Goal: Task Accomplishment & Management: Manage account settings

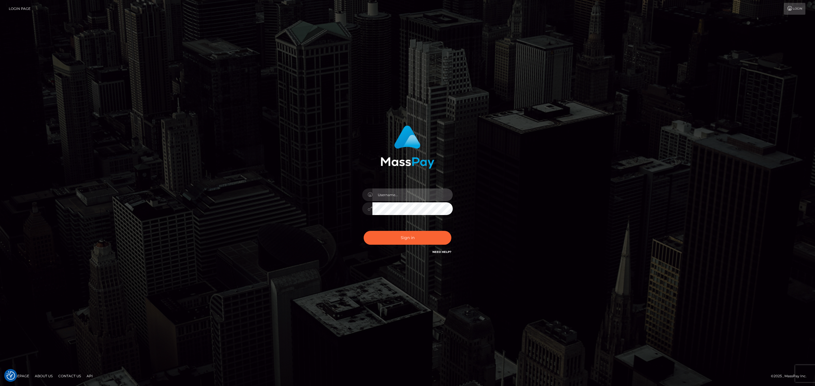
type input "sean.megabonanza"
click at [401, 238] on button "Sign in" at bounding box center [407, 238] width 88 height 14
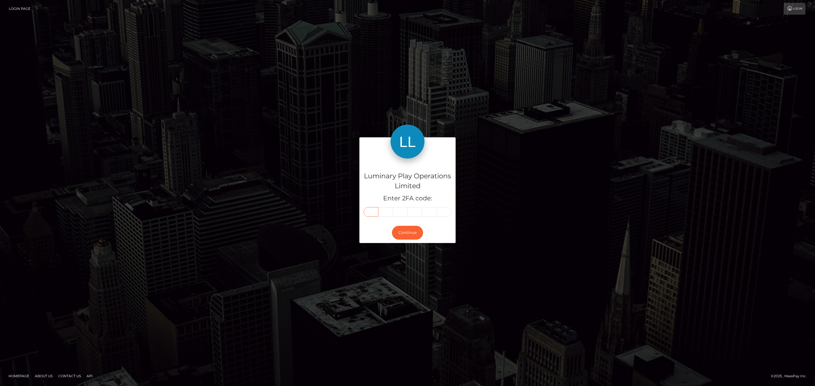
click at [368, 211] on input "text" at bounding box center [370, 212] width 15 height 10
paste input "0"
type input "0"
type input "6"
type input "8"
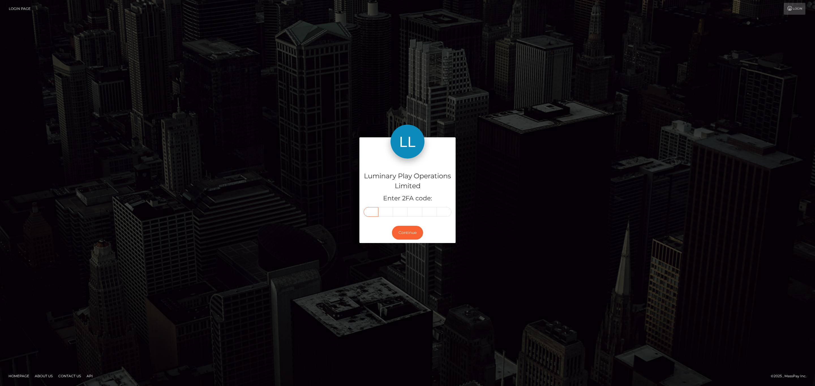
type input "2"
type input "1"
type input "9"
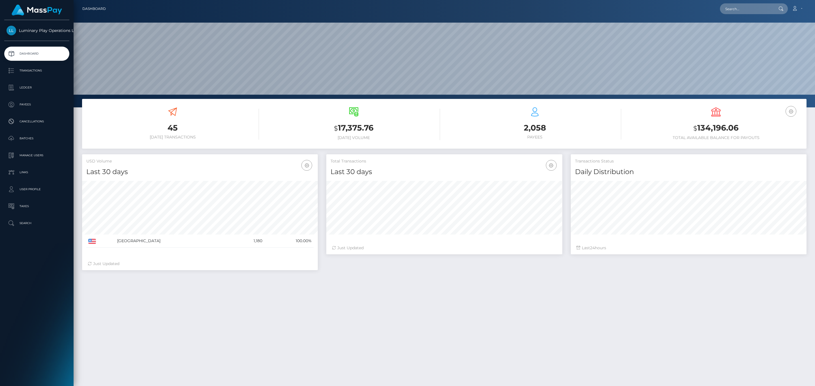
scroll to position [100, 235]
click at [693, 129] on small "$" at bounding box center [695, 128] width 4 height 8
click at [698, 128] on h3 "$ 134,196.06" at bounding box center [715, 128] width 173 height 12
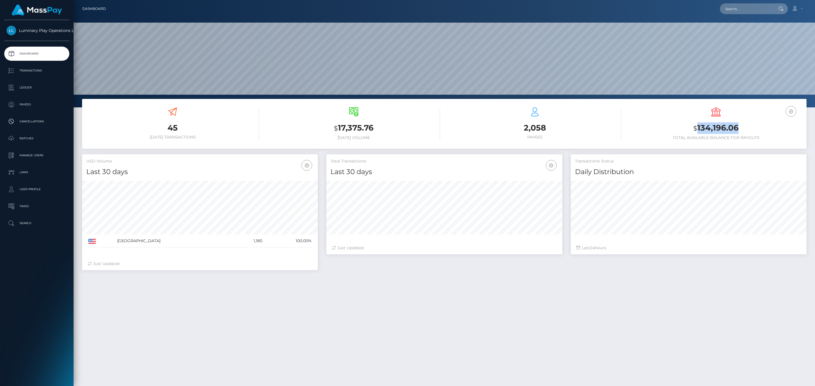
copy h3 "134,196.06"
click at [798, 5] on link "Account" at bounding box center [796, 9] width 17 height 12
click at [774, 38] on link "Logout" at bounding box center [782, 36] width 45 height 10
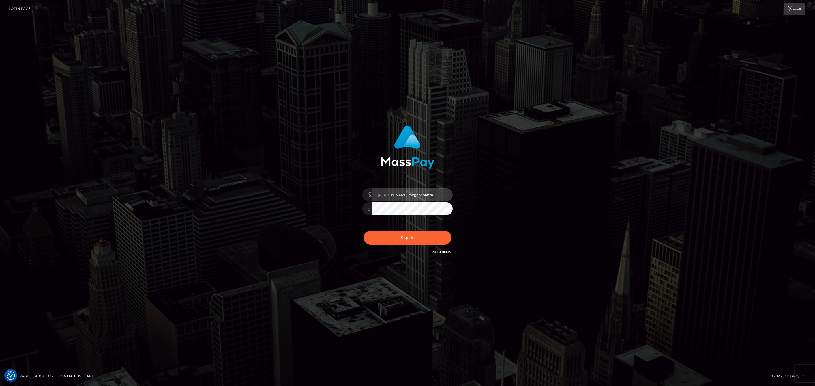
click at [411, 193] on input "sean.megabonanza" at bounding box center [412, 195] width 80 height 13
type input "Sean.silversocial1"
click at [406, 235] on button "Sign in" at bounding box center [407, 238] width 88 height 14
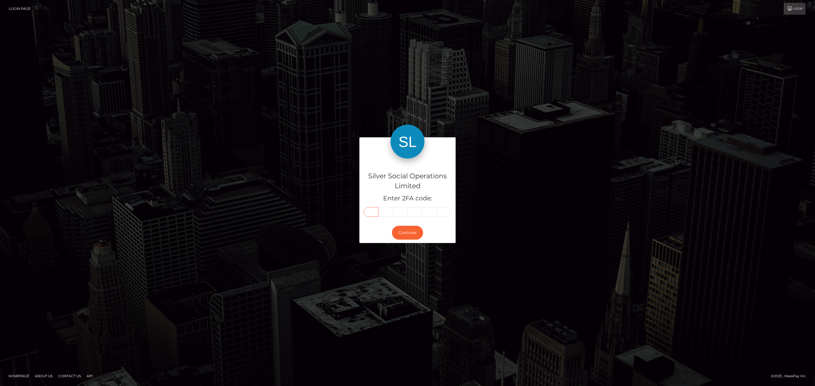
click at [372, 212] on input "text" at bounding box center [370, 212] width 15 height 10
paste input "2"
type input "2"
type input "4"
type input "3"
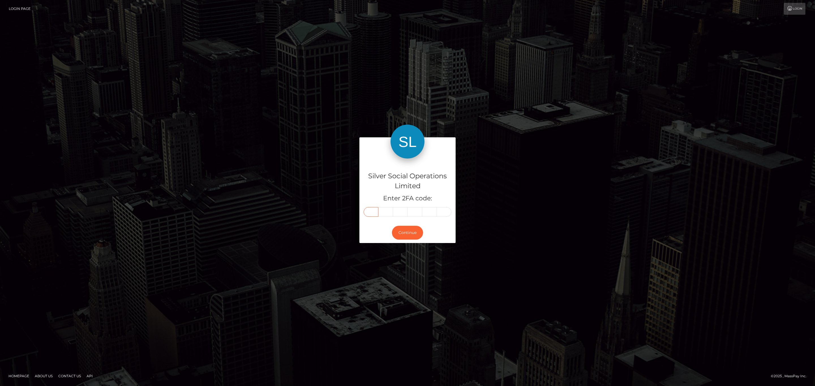
type input "3"
type input "0"
type input "1"
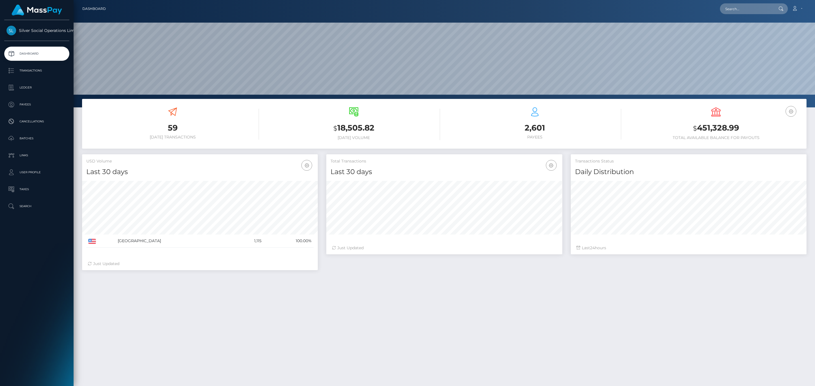
scroll to position [100, 235]
click at [725, 127] on h3 "$ 451,328.99" at bounding box center [715, 128] width 173 height 12
click at [727, 126] on h3 "$ 451,328.99" at bounding box center [715, 128] width 173 height 12
copy h3 "451,328.99"
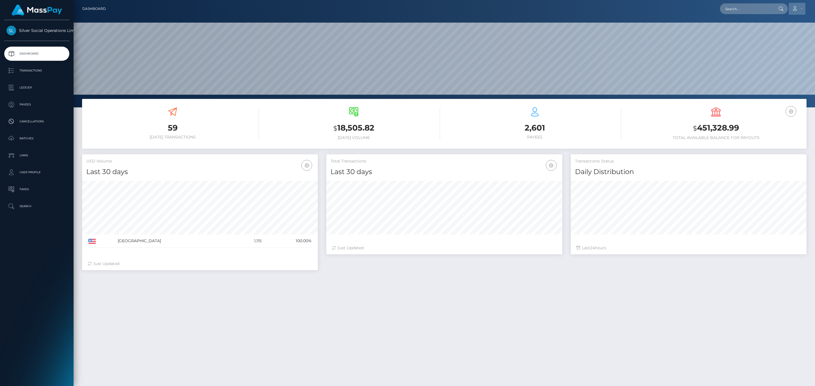
click at [797, 8] on icon at bounding box center [794, 8] width 6 height 5
click at [778, 36] on link "Logout" at bounding box center [782, 36] width 45 height 10
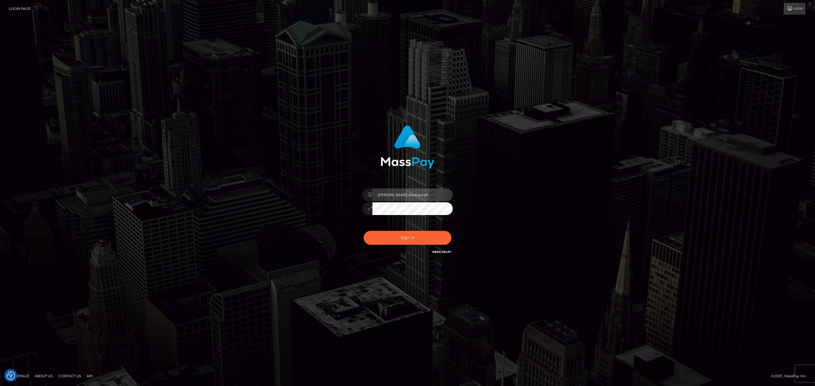
click at [425, 195] on input "[PERSON_NAME].silversocial1" at bounding box center [412, 195] width 80 height 13
type input "[PERSON_NAME].ace"
click at [400, 231] on button "Sign in" at bounding box center [407, 238] width 88 height 14
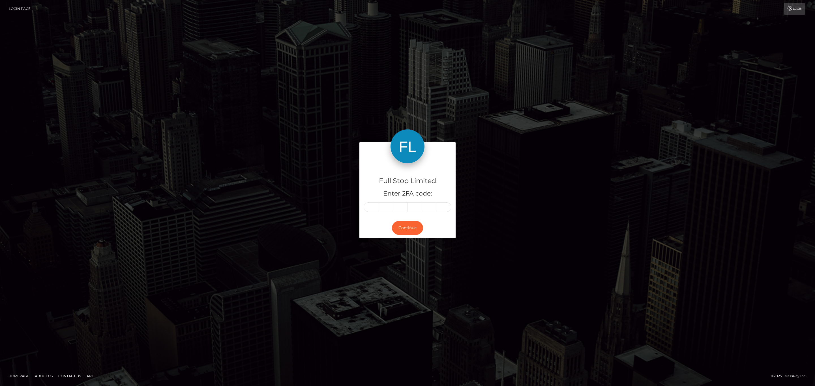
click at [357, 210] on div "Full Stop Limited Enter 2FA code: Continue" at bounding box center [407, 193] width 105 height 102
paste input "8"
type input "8"
type input "0"
type input "5"
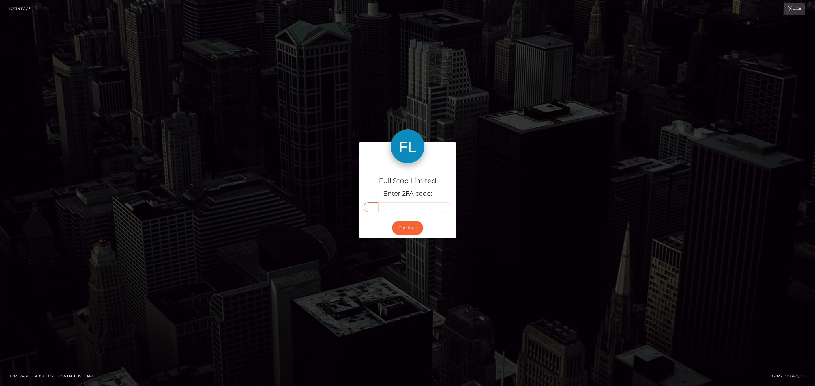
type input "1"
type input "6"
type input "0"
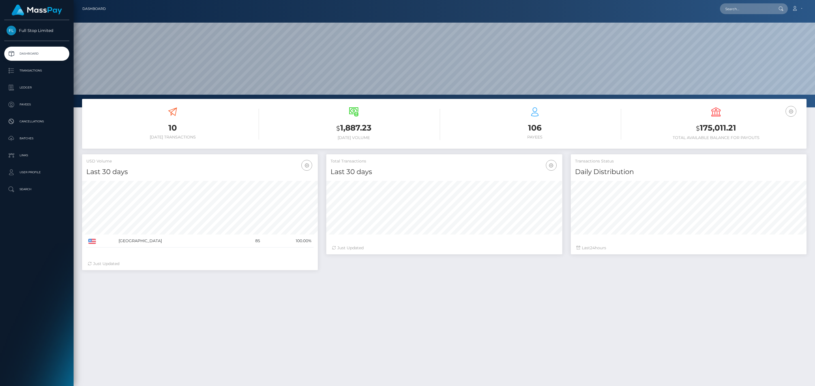
click at [684, 124] on h3 "$ 175,011.21" at bounding box center [715, 128] width 173 height 12
click at [718, 126] on h3 "$ 175,011.21" at bounding box center [715, 128] width 173 height 12
copy h3 "175,011.21"
